Goal: Transaction & Acquisition: Purchase product/service

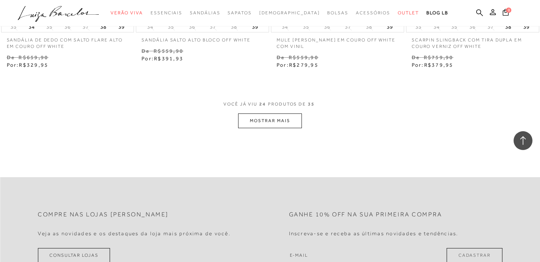
scroll to position [1524, 0]
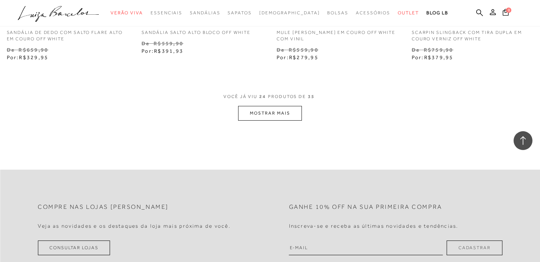
click at [257, 120] on button "MOSTRAR MAIS" at bounding box center [269, 113] width 63 height 15
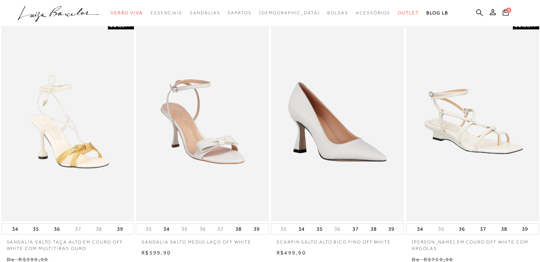
scroll to position [287, 0]
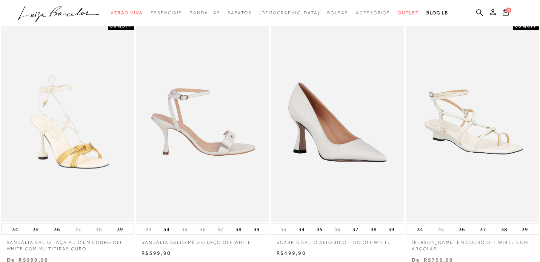
click at [208, 141] on img at bounding box center [203, 122] width 132 height 200
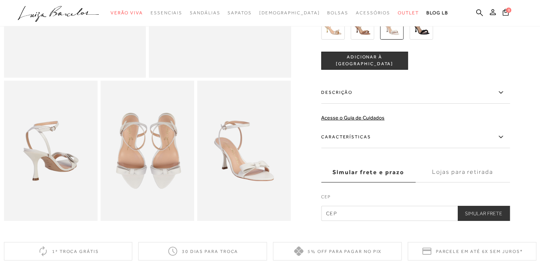
scroll to position [190, 0]
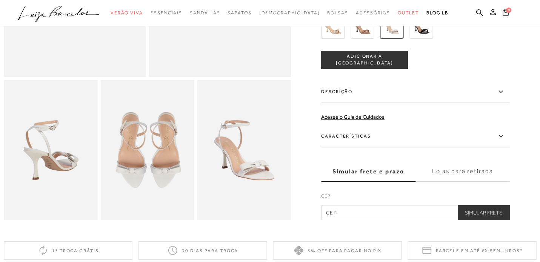
click at [134, 154] on img at bounding box center [147, 150] width 94 height 140
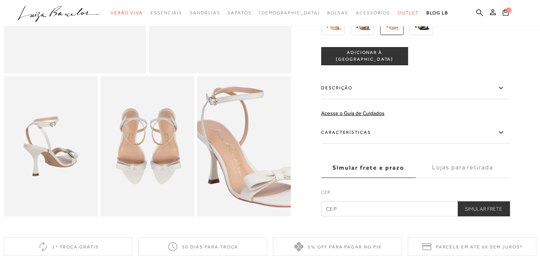
scroll to position [195, 0]
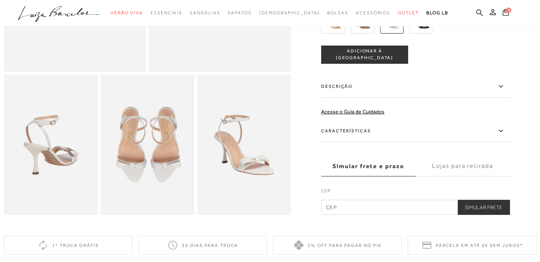
click at [342, 89] on label "Descrição" at bounding box center [415, 87] width 189 height 22
click at [0, 0] on input "Descrição" at bounding box center [0, 0] width 0 height 0
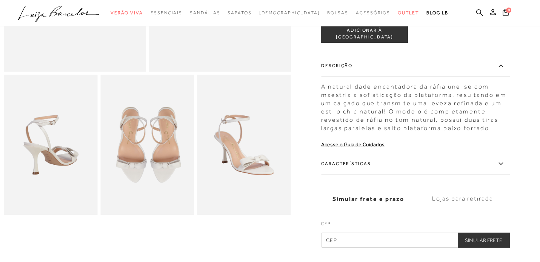
click at [360, 169] on label "Características" at bounding box center [415, 164] width 189 height 22
click at [0, 0] on input "Características" at bounding box center [0, 0] width 0 height 0
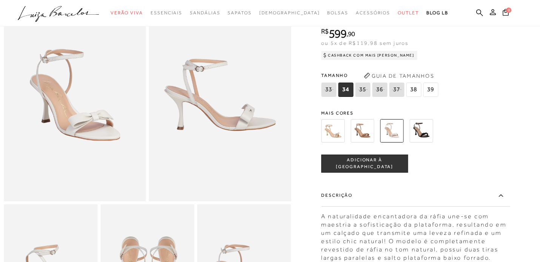
scroll to position [0, 0]
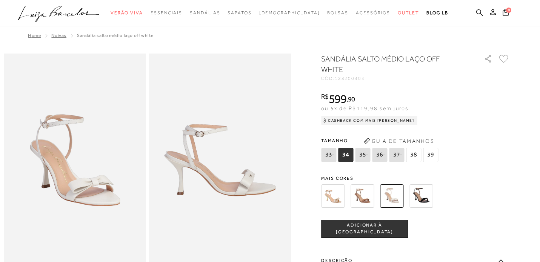
click at [408, 155] on span "38" at bounding box center [413, 155] width 15 height 14
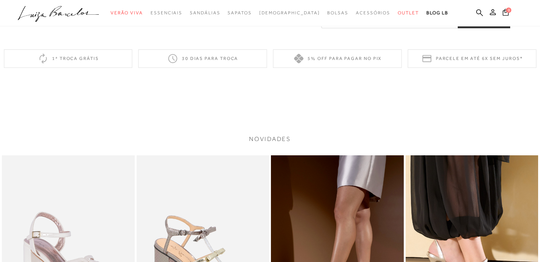
scroll to position [539, 0]
